Goal: Information Seeking & Learning: Learn about a topic

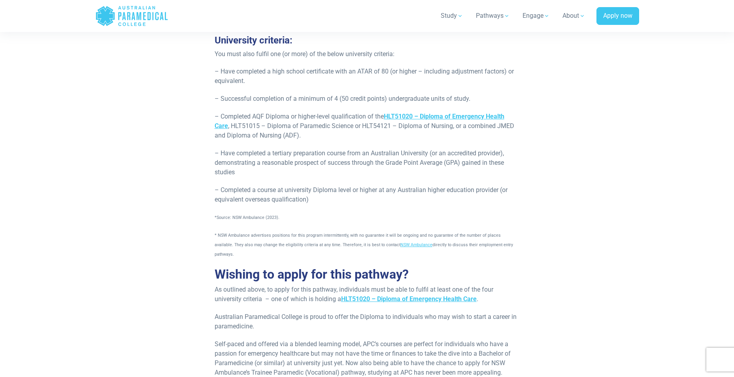
scroll to position [1345, 0]
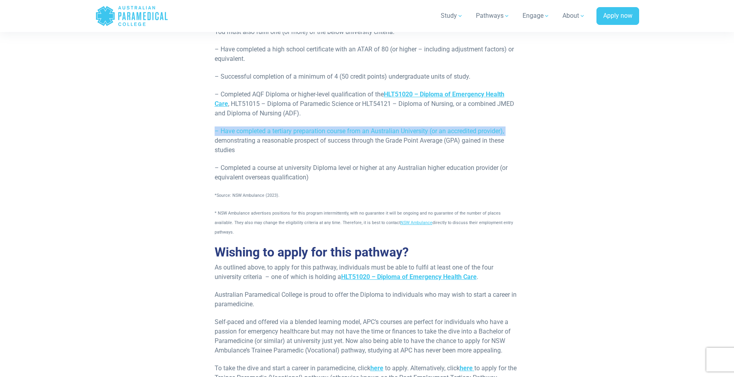
scroll to position [1384, 0]
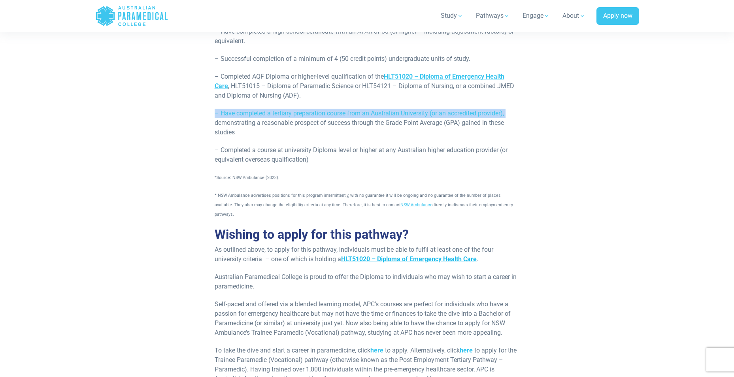
click at [422, 255] on strong "HLT51020 – Diploma of Emergency Health Care" at bounding box center [409, 259] width 136 height 8
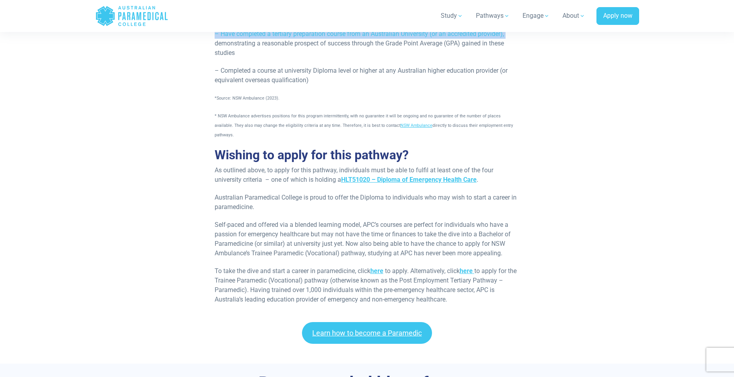
scroll to position [1463, 0]
click at [379, 176] on strong "HLT51020 – Diploma of Emergency Health Care" at bounding box center [409, 180] width 136 height 8
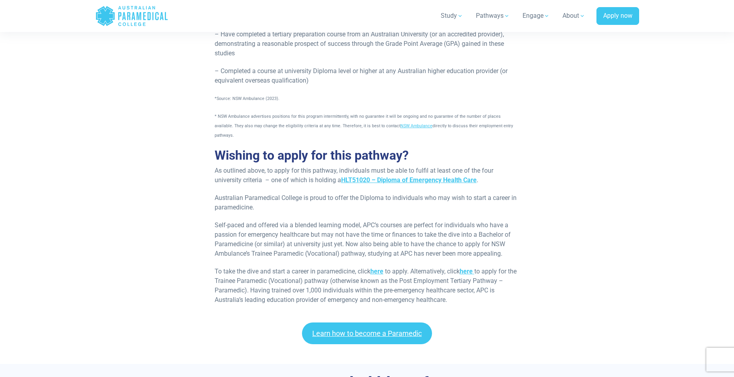
click at [258, 2] on header "Home Blog Student Portal Contact us AU 1300 377 741 NZ 0800 005 689 .logo-block…" at bounding box center [367, 16] width 734 height 32
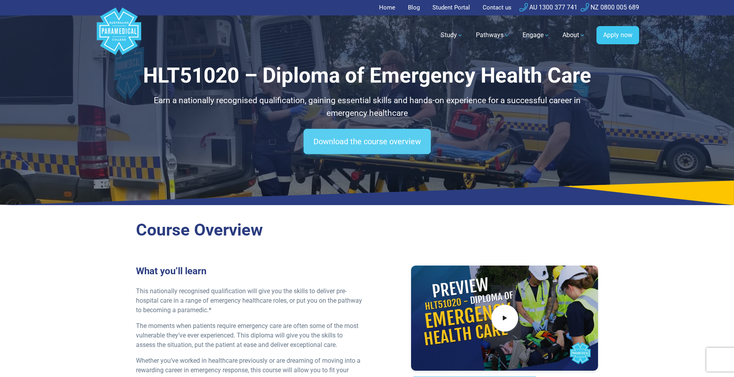
click at [356, 146] on link "Download the course overview" at bounding box center [367, 141] width 127 height 25
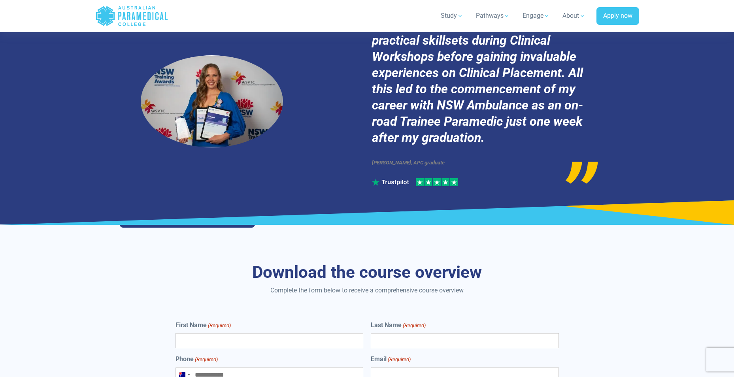
scroll to position [4207, 0]
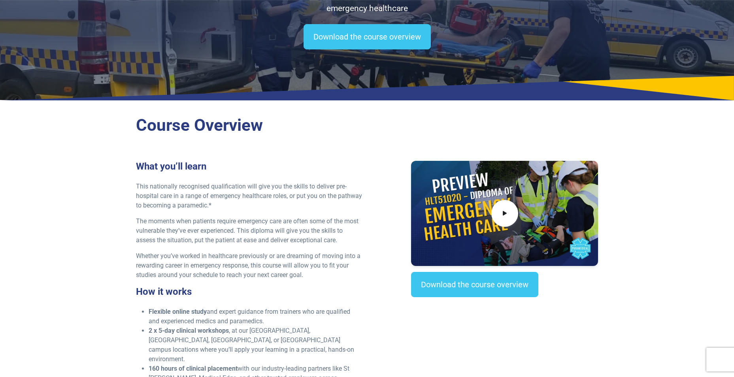
scroll to position [119, 0]
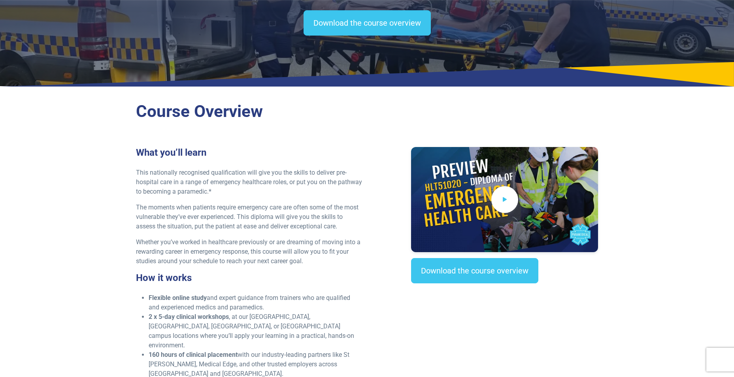
click at [500, 202] on span at bounding box center [505, 199] width 27 height 27
